Goal: Task Accomplishment & Management: Manage account settings

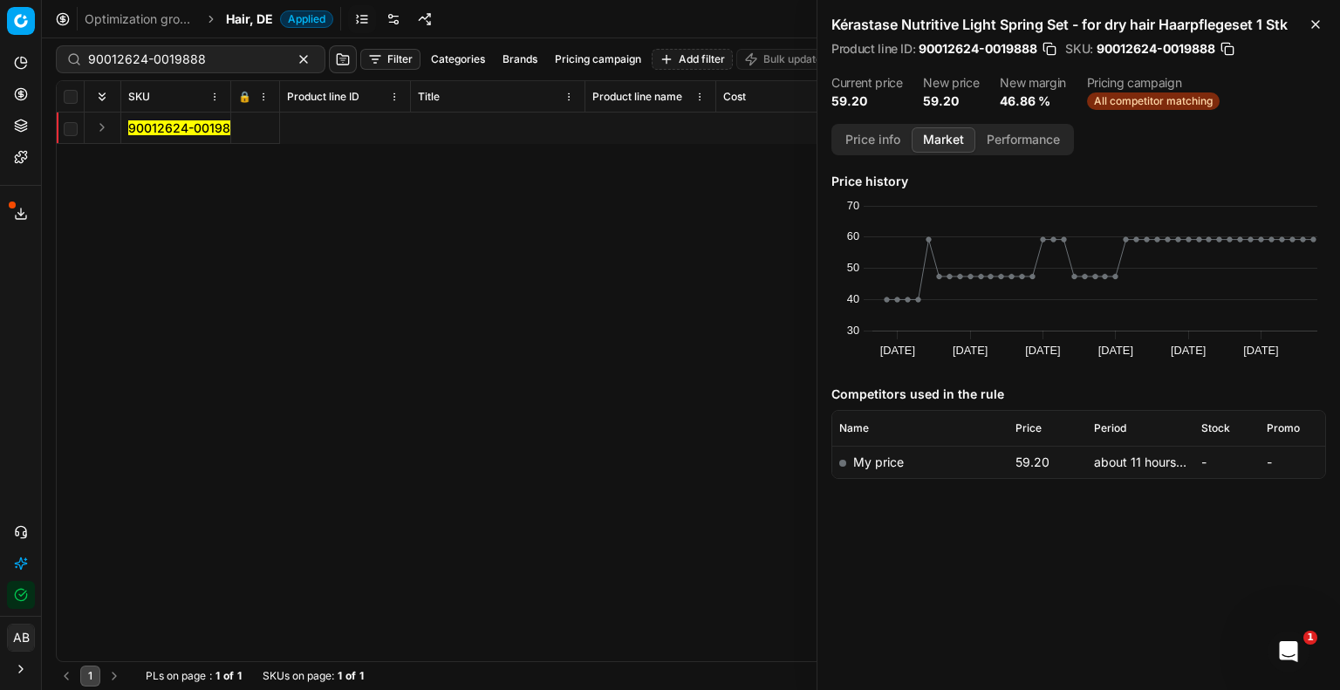
scroll to position [0, 1685]
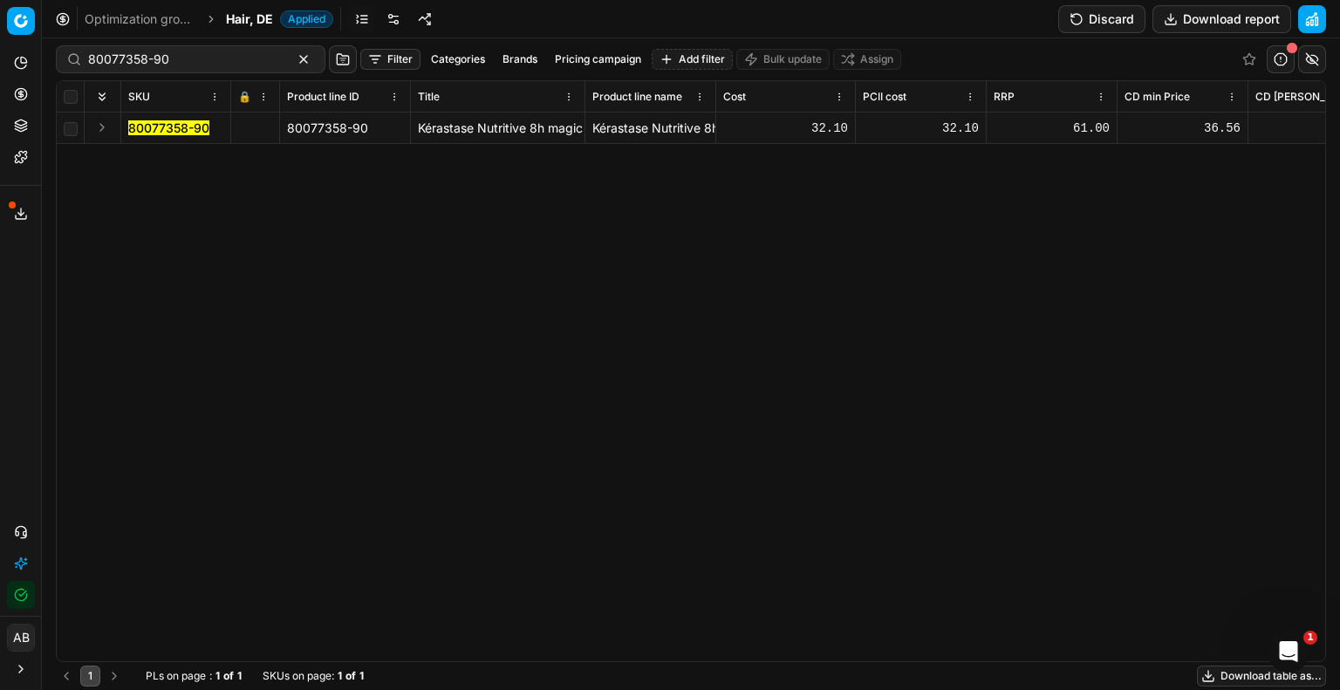
click at [234, 16] on span "Hair, DE" at bounding box center [249, 18] width 47 height 17
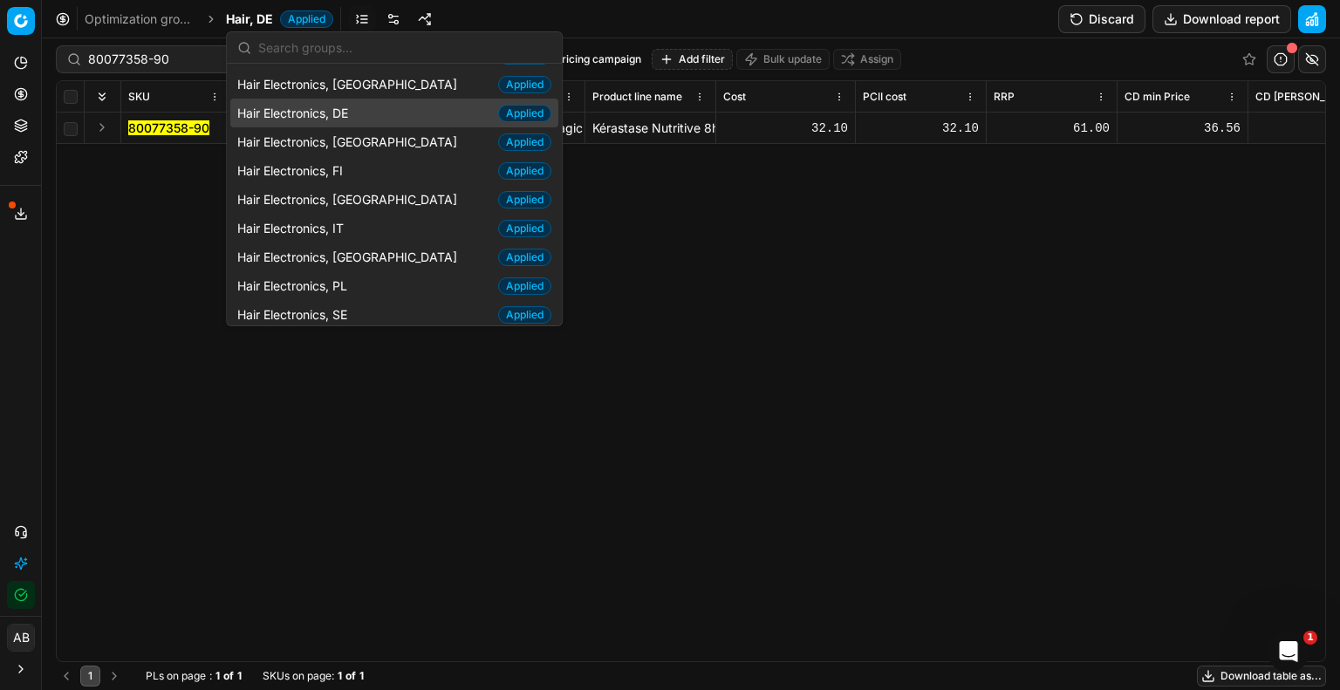
scroll to position [262, 0]
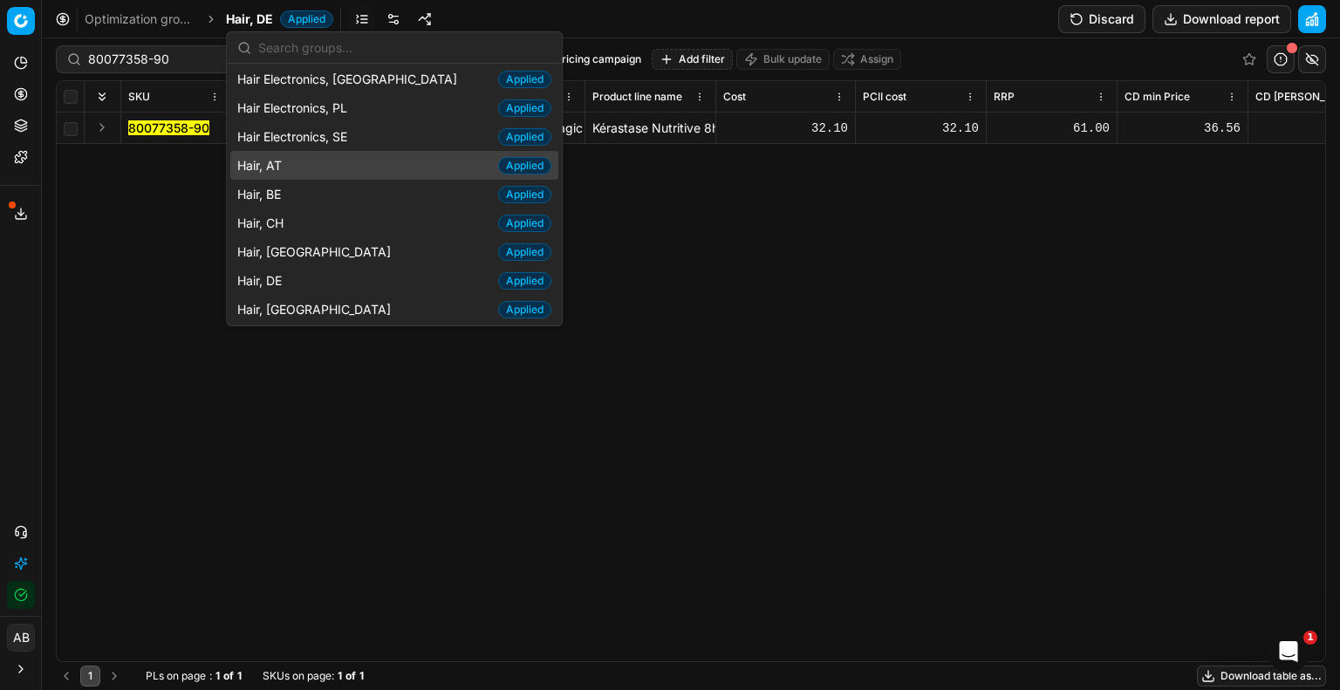
drag, startPoint x: 445, startPoint y: 524, endPoint x: 306, endPoint y: 283, distance: 278.6
click at [445, 524] on div "80077358-90 80077358-90 Kérastase Nutritive 8h magic Night Serum Haarserum 90 m…" at bounding box center [691, 387] width 1268 height 549
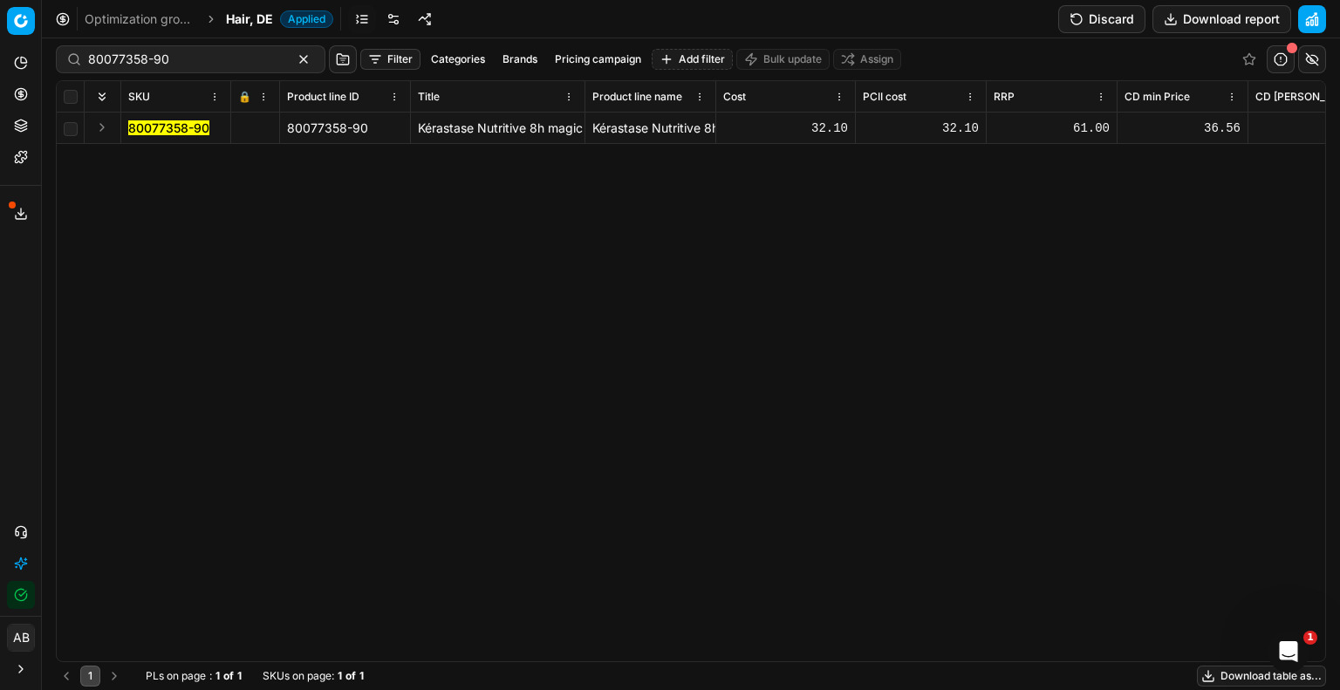
click at [258, 20] on span "Hair, DE" at bounding box center [249, 18] width 47 height 17
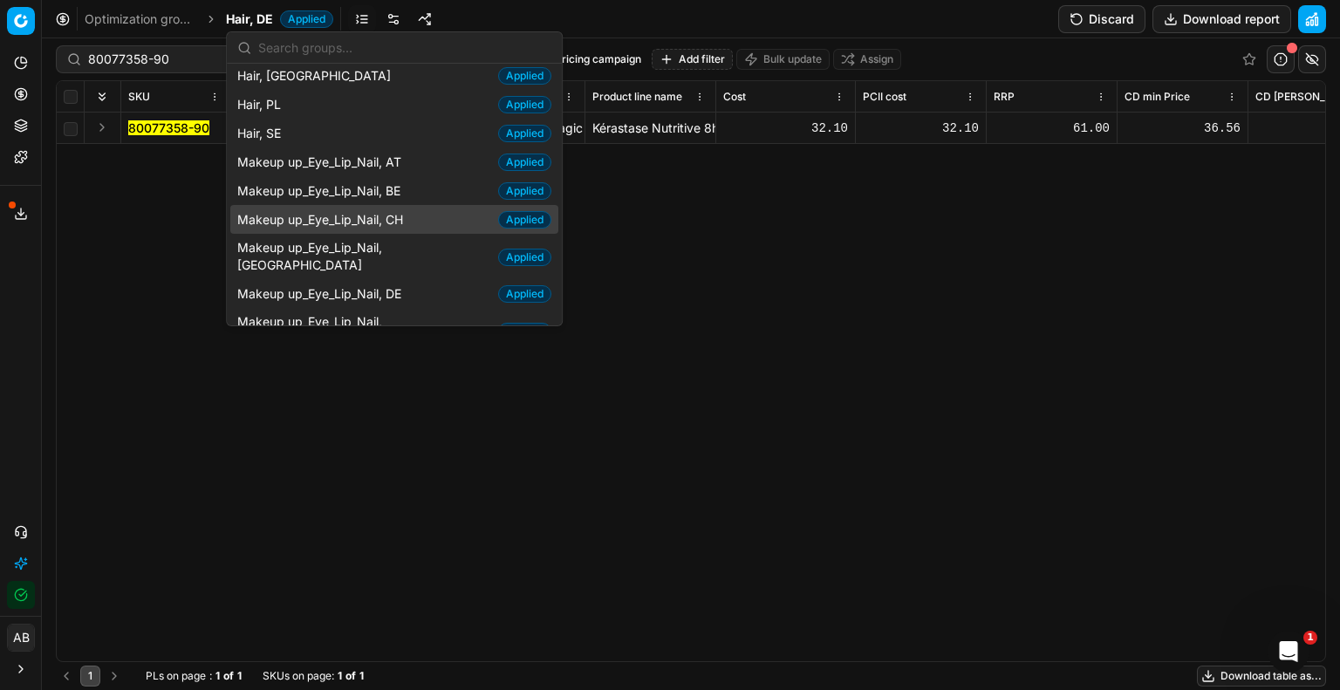
scroll to position [785, 0]
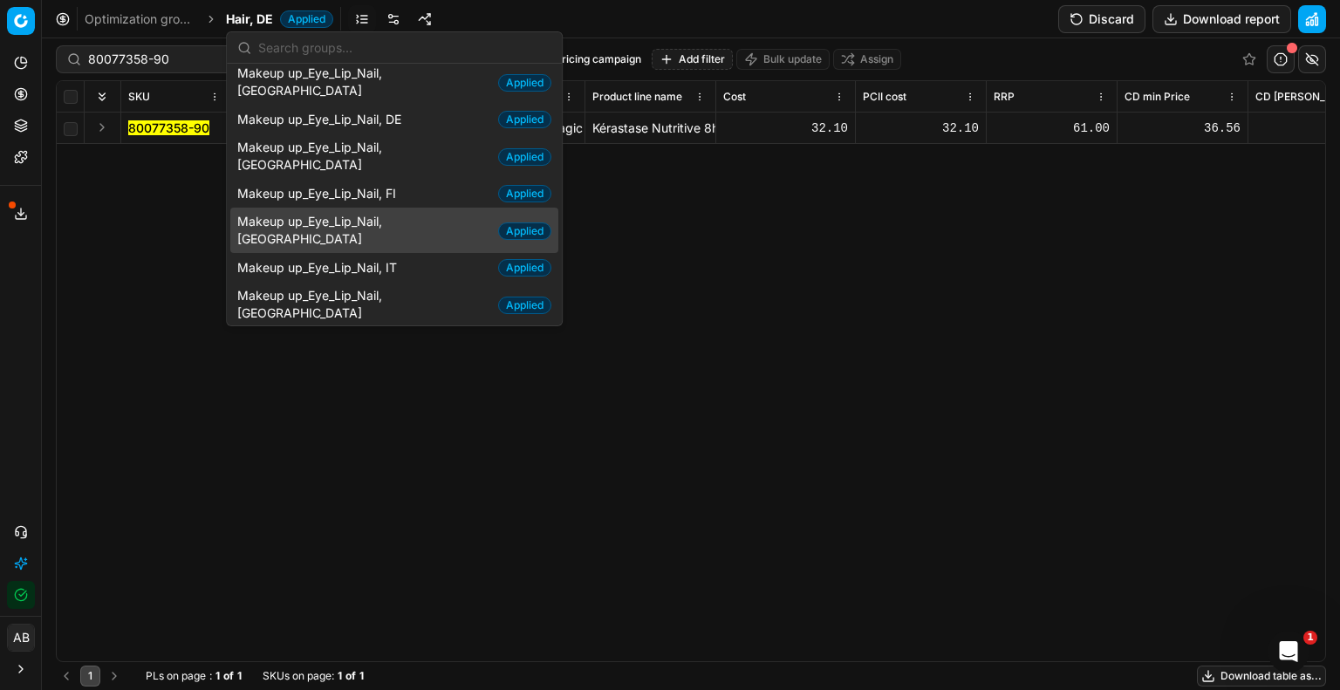
drag, startPoint x: 415, startPoint y: 201, endPoint x: 392, endPoint y: 251, distance: 55.8
click at [415, 208] on div "Makeup up_Eye_Lip_Nail, FR Applied" at bounding box center [394, 230] width 328 height 45
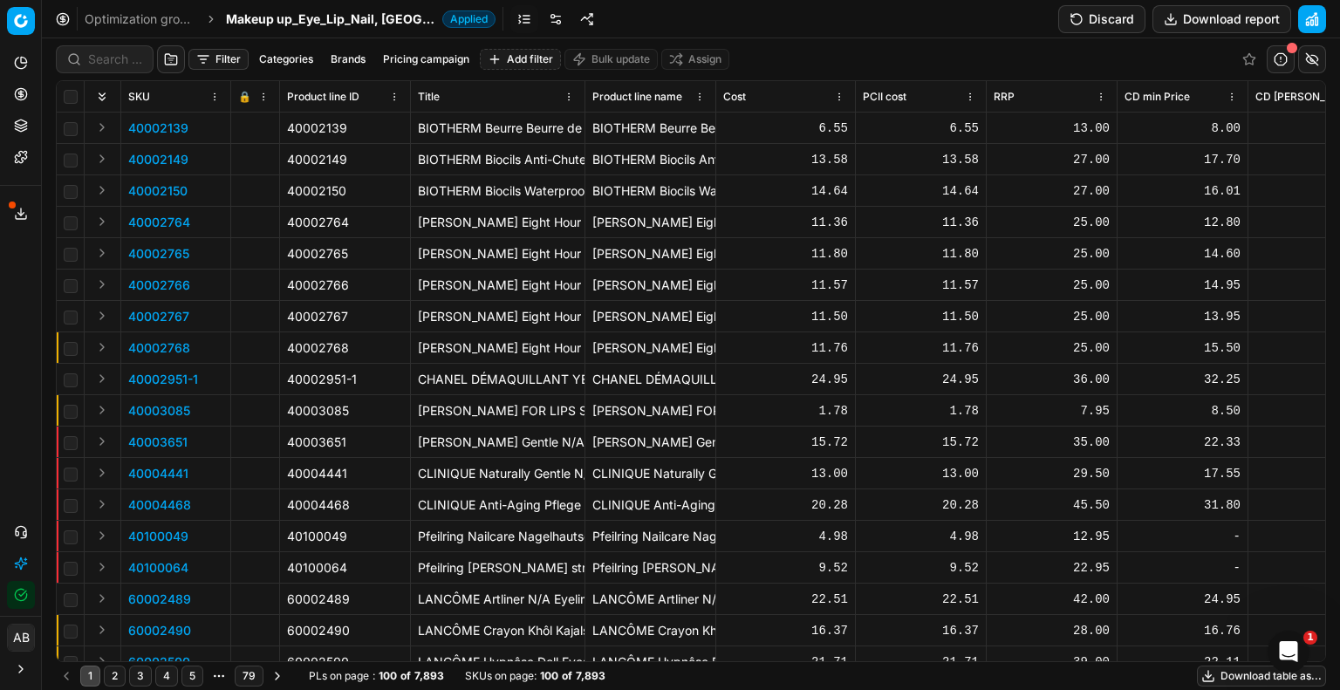
click at [542, 16] on link at bounding box center [556, 19] width 28 height 28
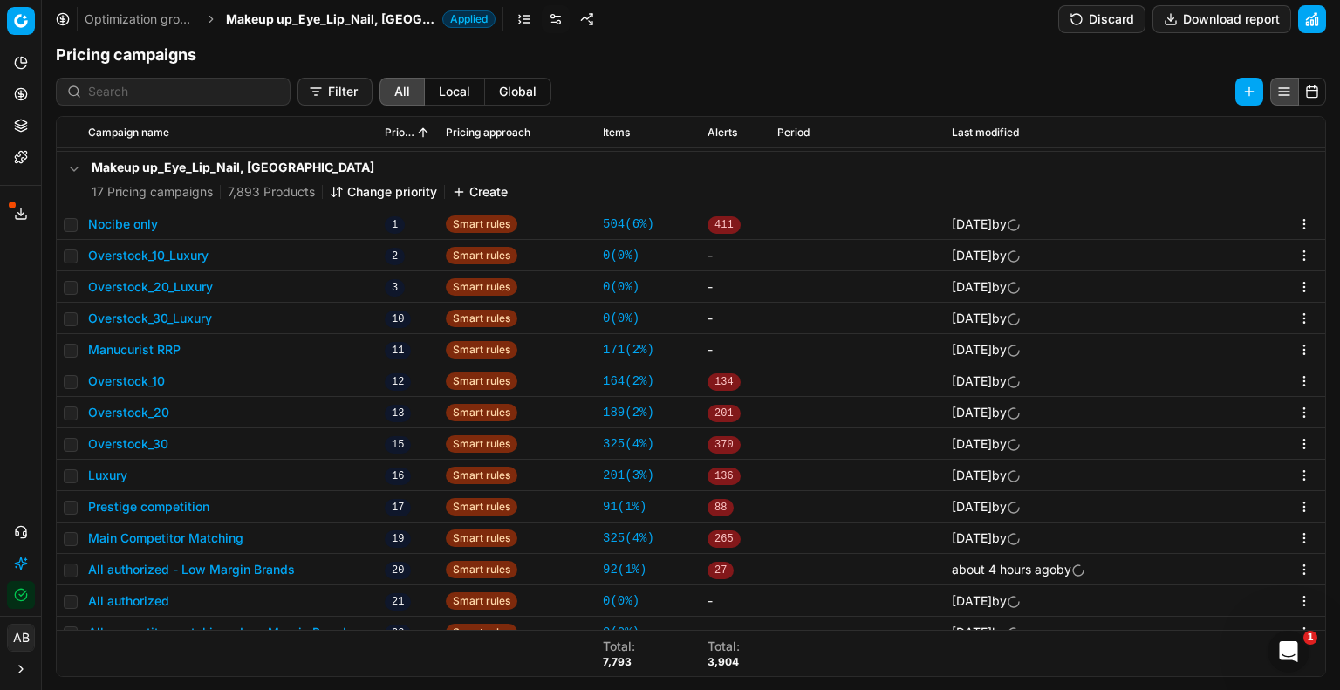
scroll to position [460, 0]
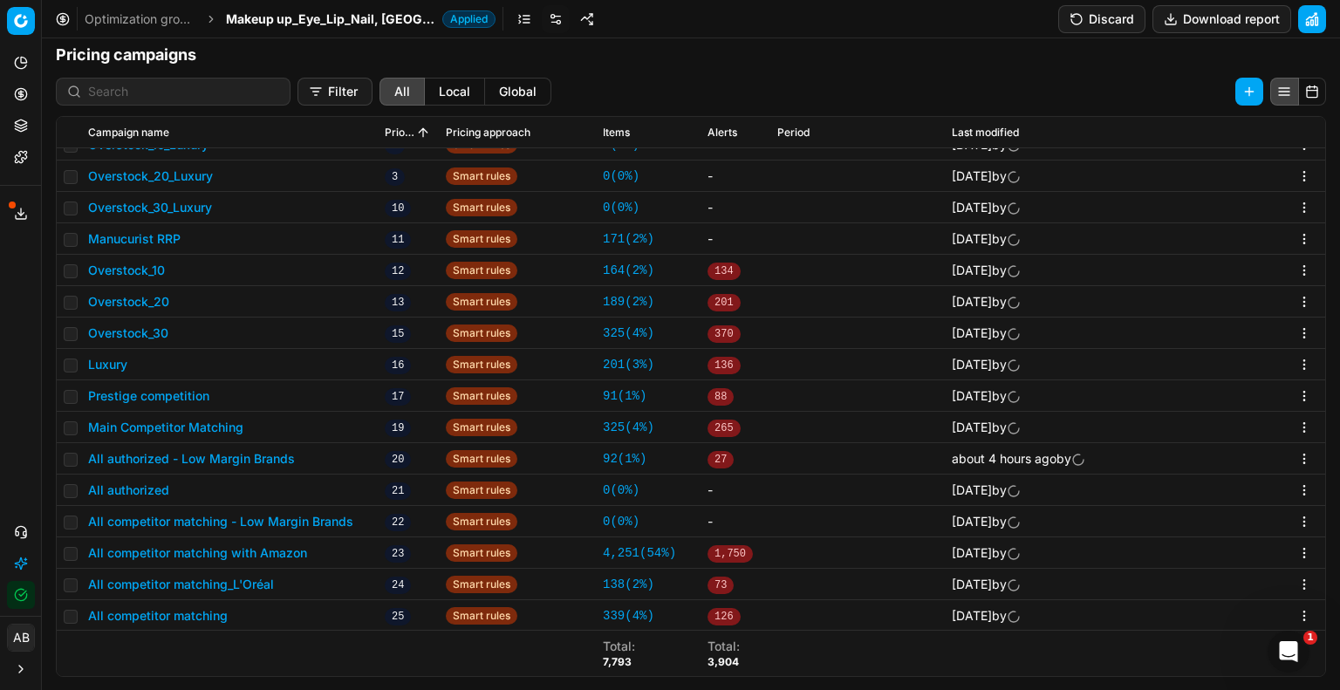
click at [265, 456] on button "All authorized - Low Margin Brands" at bounding box center [191, 458] width 207 height 17
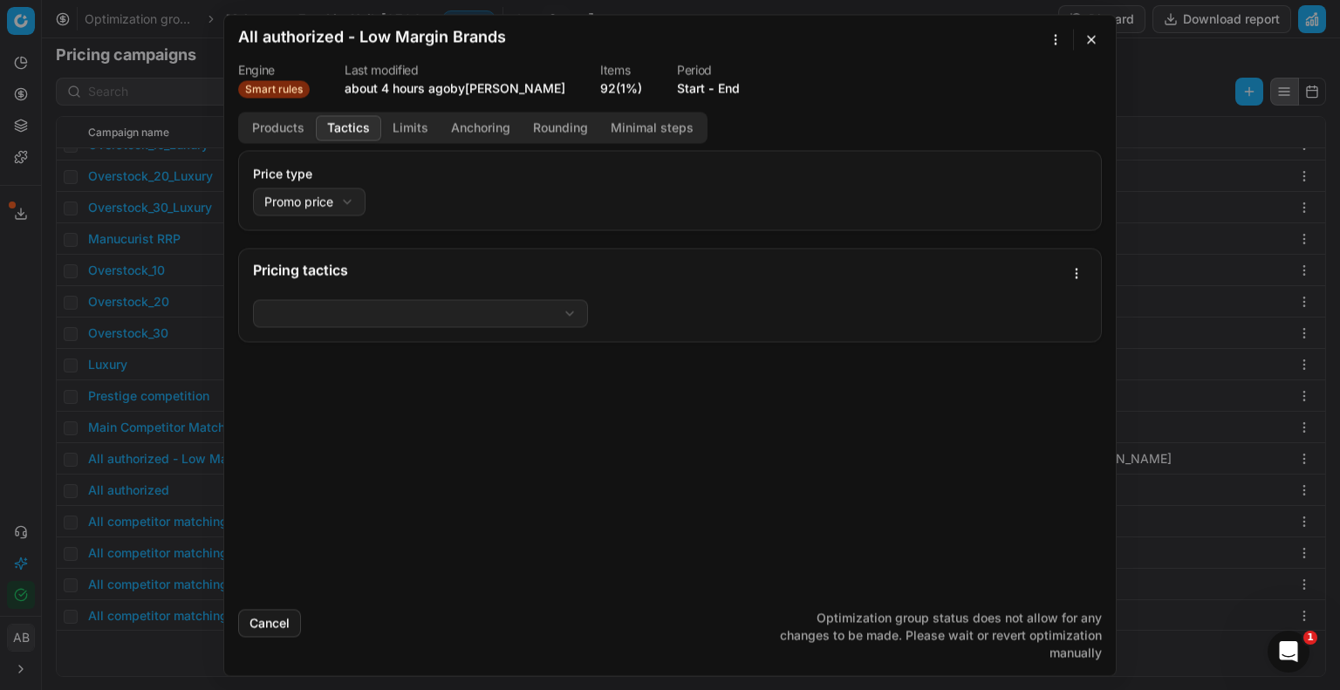
click at [346, 125] on button "Tactics" at bounding box center [348, 127] width 65 height 25
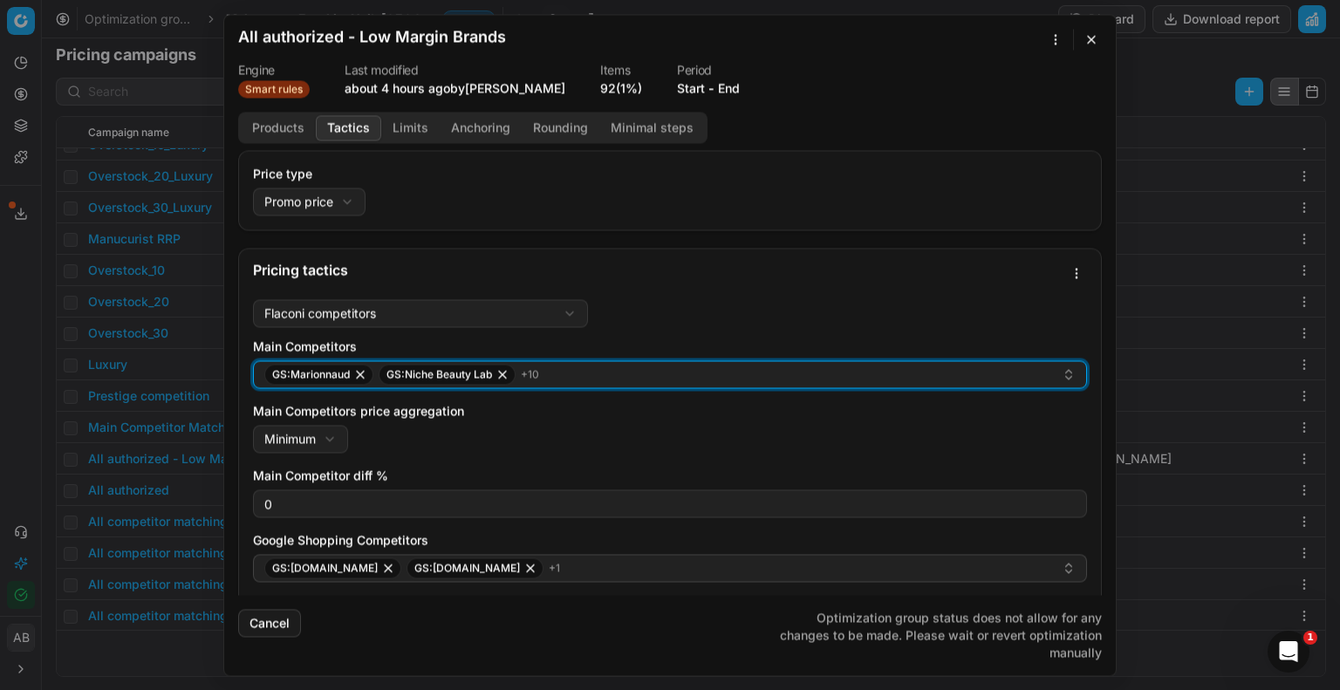
click at [687, 369] on div "GS:Marionnaud GS:Niche Beauty Lab + 10" at bounding box center [662, 374] width 797 height 21
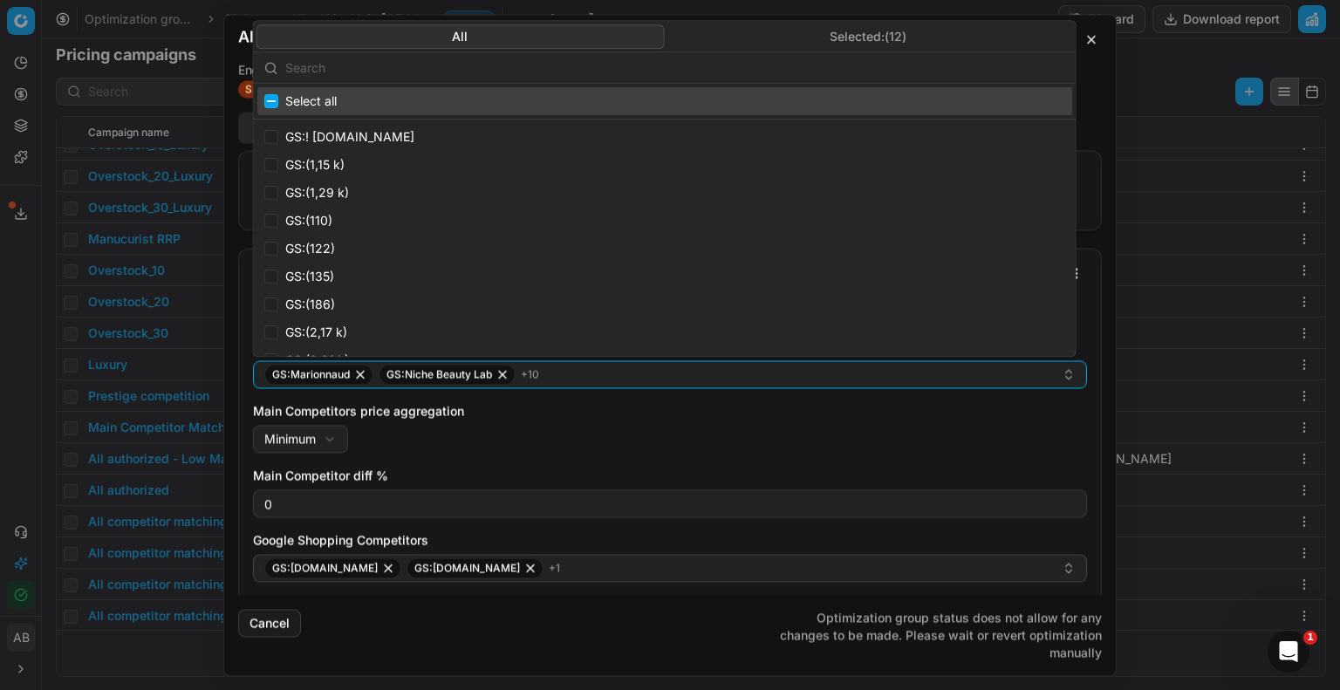
click at [521, 76] on input "text" at bounding box center [675, 68] width 780 height 35
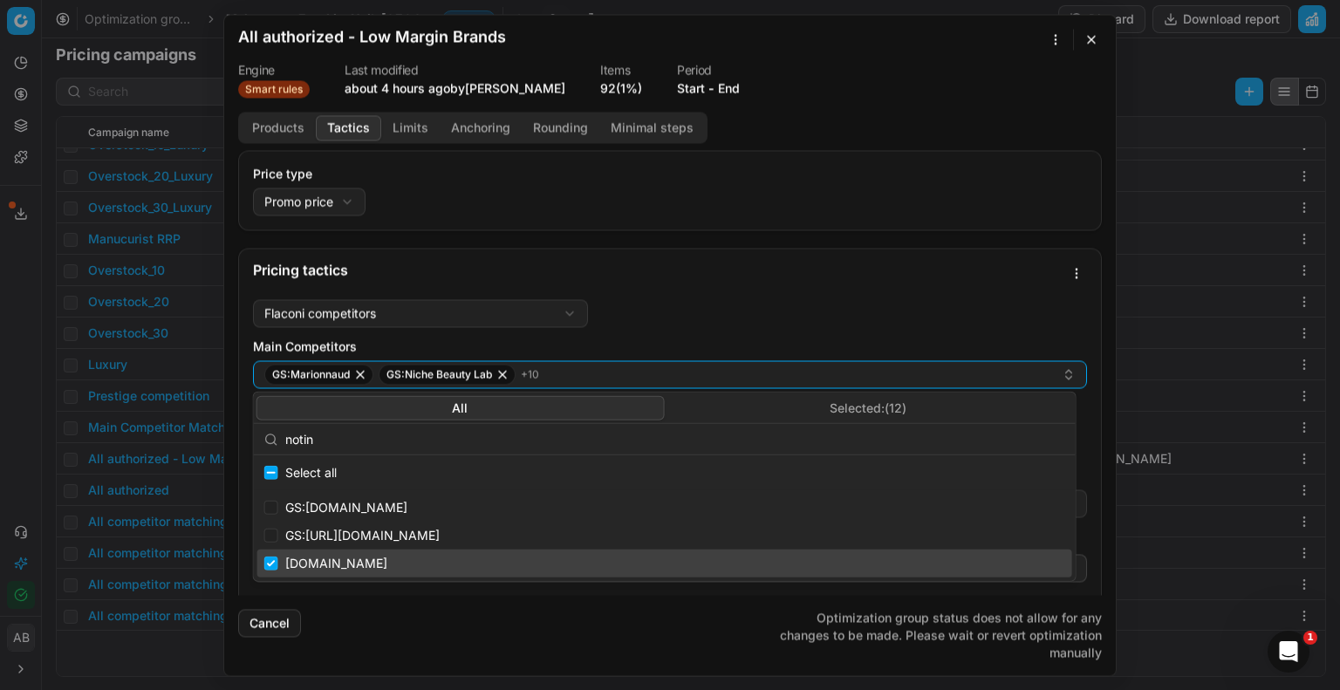
type input "notin"
click at [304, 569] on div "[DOMAIN_NAME]" at bounding box center [664, 564] width 815 height 28
checkbox input "false"
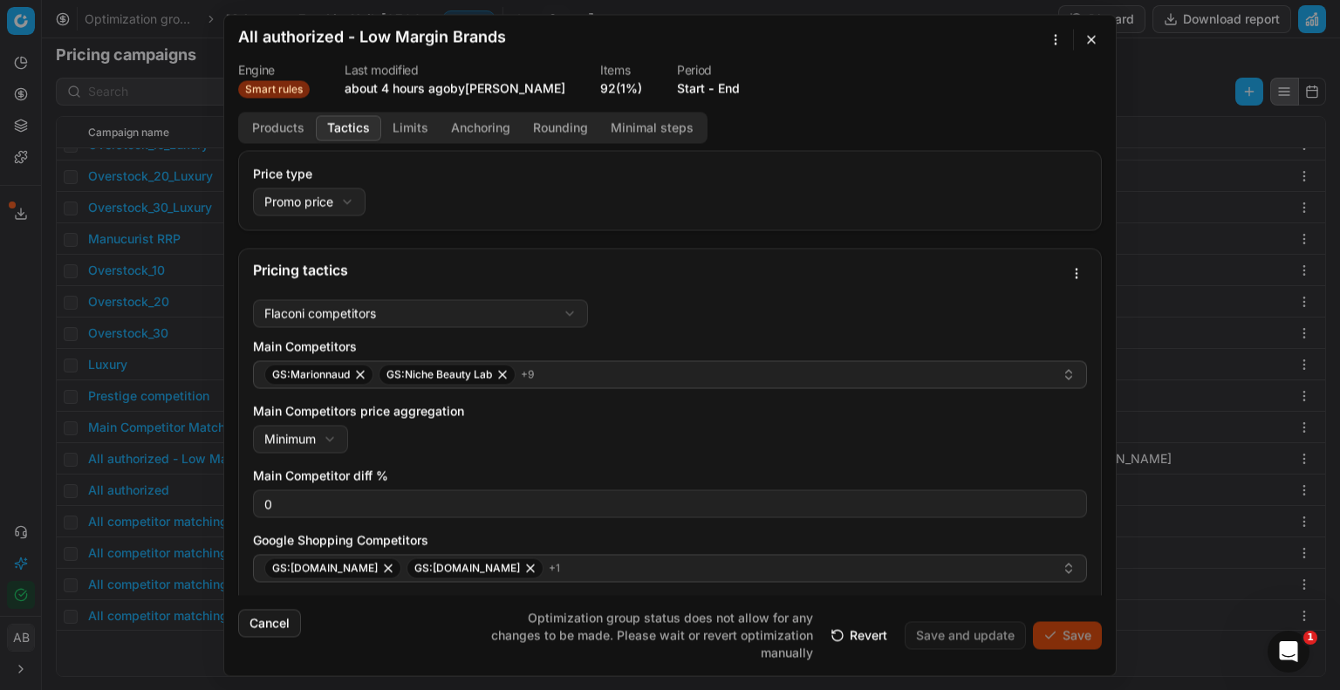
click at [1082, 38] on button "button" at bounding box center [1091, 39] width 21 height 21
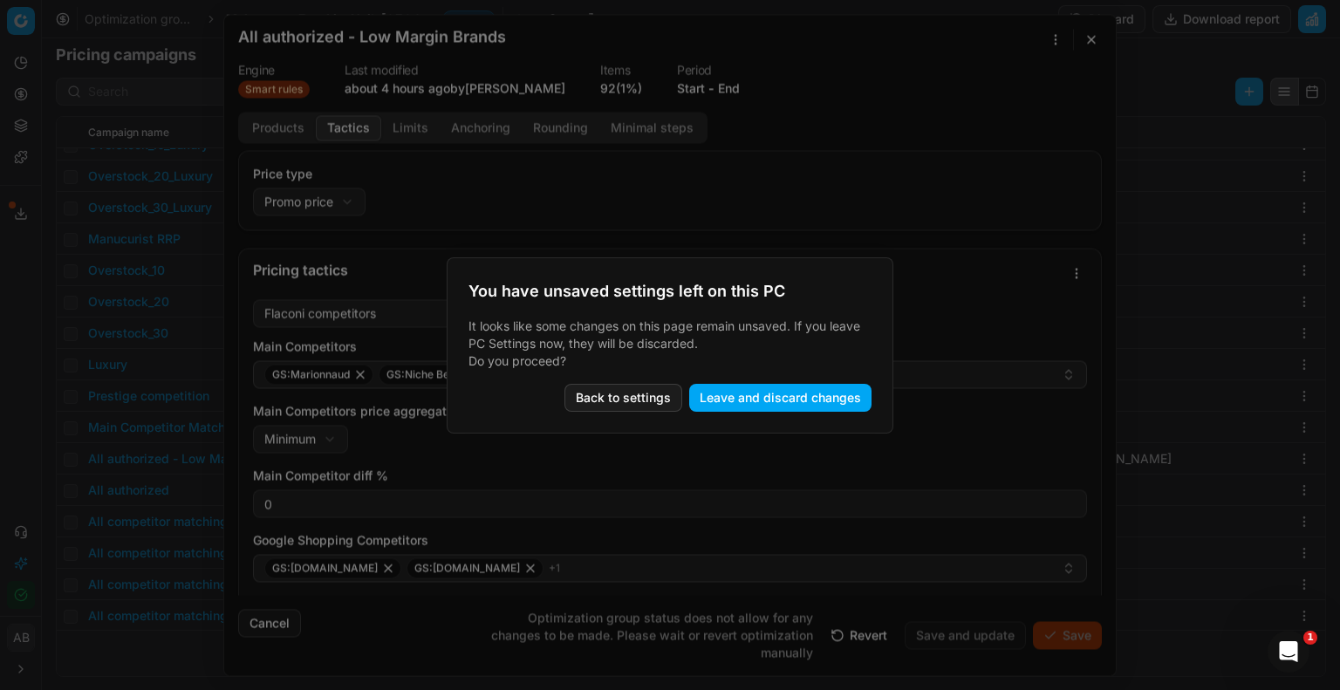
click at [718, 400] on button "Leave and discard changes" at bounding box center [780, 398] width 182 height 28
